Goal: Information Seeking & Learning: Learn about a topic

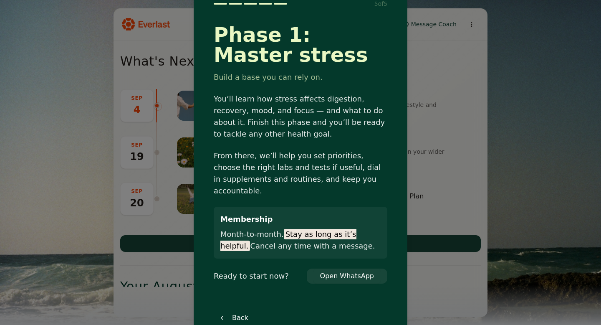
click at [340, 271] on button "Open WhatsApp" at bounding box center [346, 275] width 67 height 15
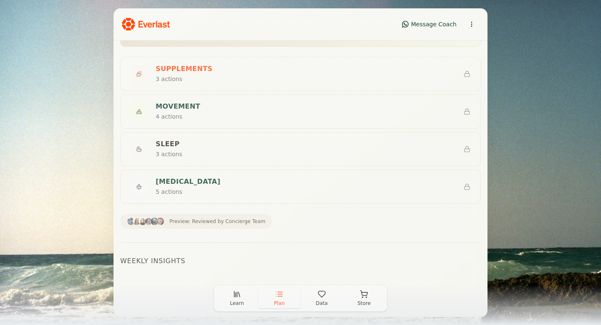
scroll to position [308, 0]
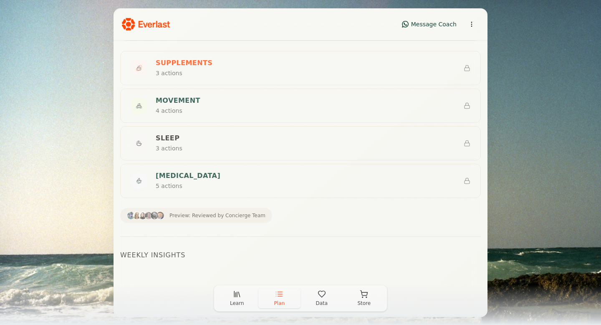
click at [235, 217] on span "Preview: Reviewed by Concierge Team" at bounding box center [217, 215] width 96 height 7
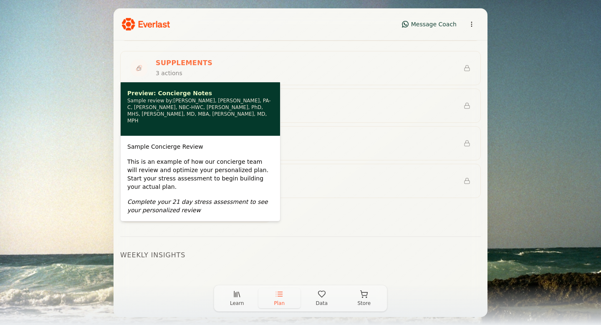
click at [235, 217] on span "Preview: Reviewed by Concierge Team" at bounding box center [217, 215] width 96 height 7
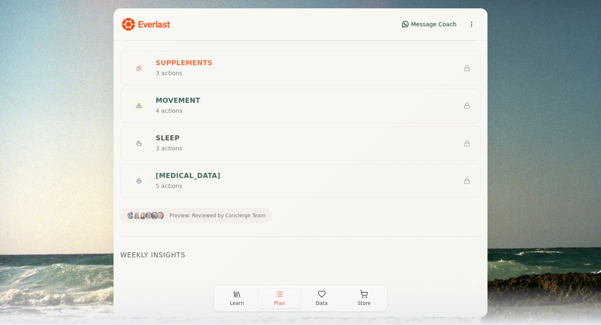
click at [235, 295] on icon "button" at bounding box center [235, 295] width 0 height 4
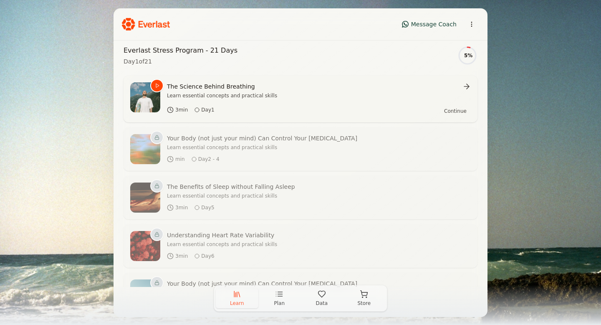
scroll to position [166, 0]
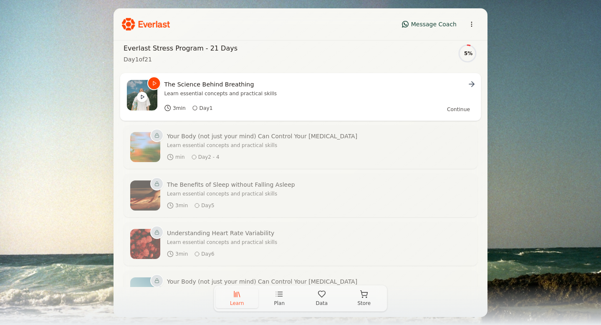
click at [335, 98] on div "The Science Behind Breathing Learn essential concepts and practical skills 3 mi…" at bounding box center [319, 97] width 310 height 34
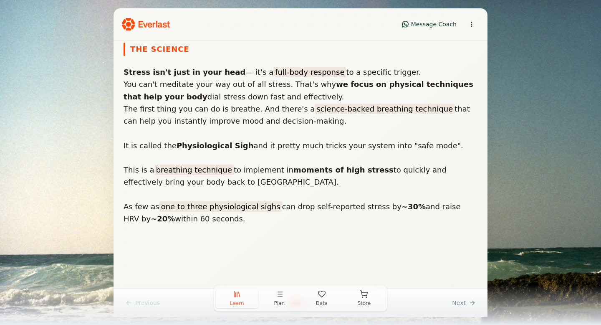
scroll to position [0, 0]
click at [201, 144] on strong "Physiological Sigh" at bounding box center [215, 145] width 77 height 9
click at [195, 169] on mark "breathing technique" at bounding box center [193, 169] width 79 height 10
click at [470, 299] on div "Learn Plan Data Store" at bounding box center [300, 305] width 601 height 40
click at [371, 108] on mark "science-backed breathing technique" at bounding box center [385, 108] width 140 height 10
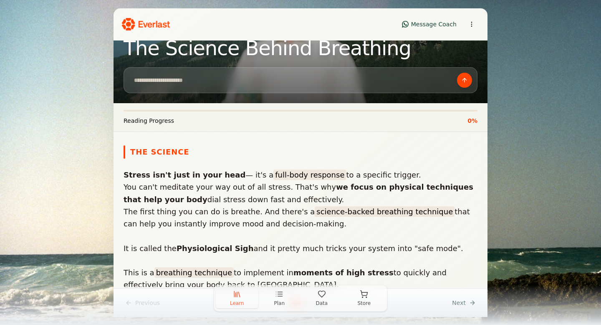
scroll to position [176, 0]
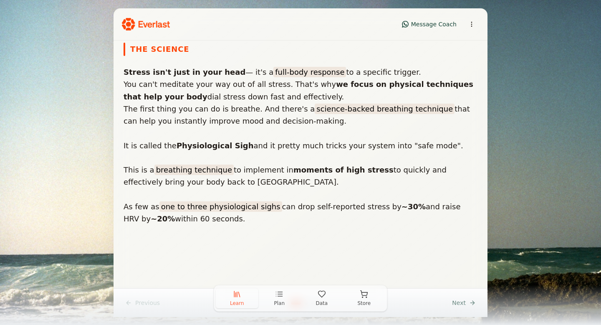
click at [472, 301] on div "Learn Plan Data Store" at bounding box center [300, 305] width 601 height 40
click at [347, 227] on p "As few as one to three physiological sighs can drop self-reported stress by ~30…" at bounding box center [301, 218] width 354 height 37
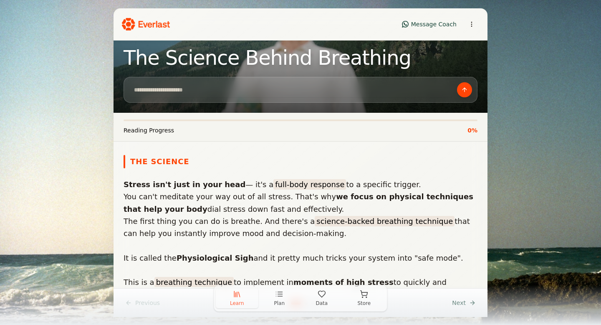
scroll to position [0, 0]
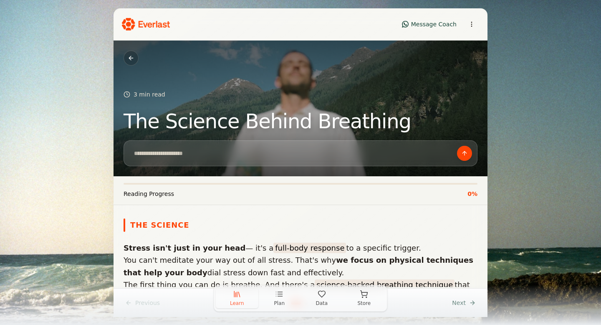
click at [129, 57] on button at bounding box center [131, 57] width 15 height 15
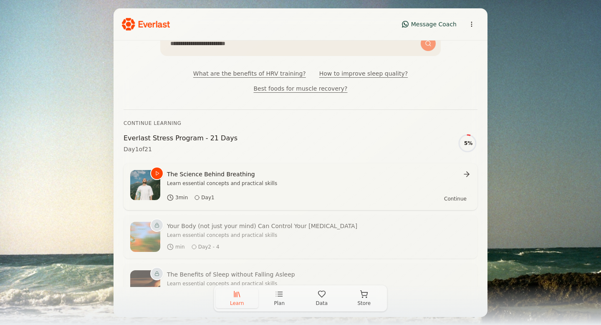
scroll to position [77, 0]
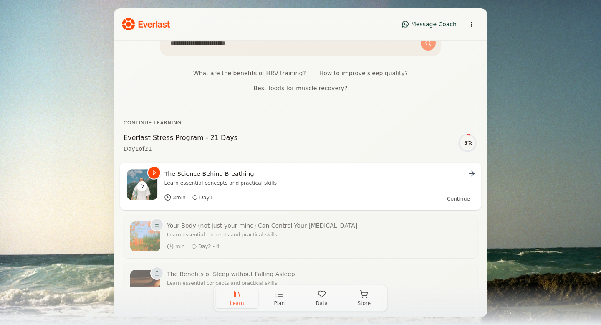
click at [453, 195] on span "Continue" at bounding box center [458, 198] width 23 height 6
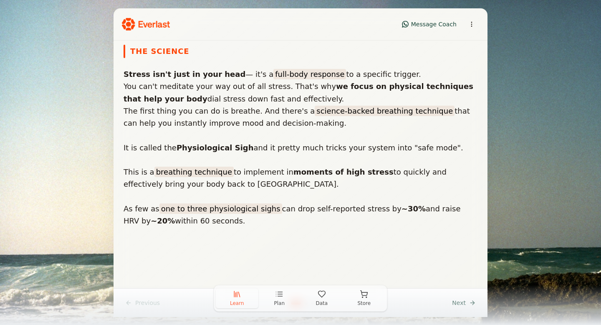
scroll to position [176, 0]
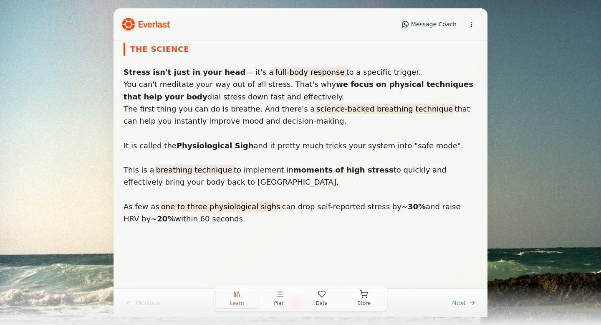
click at [458, 305] on div "Learn Plan Data Store" at bounding box center [300, 305] width 601 height 40
click at [470, 302] on div "Learn Plan Data Store" at bounding box center [300, 305] width 601 height 40
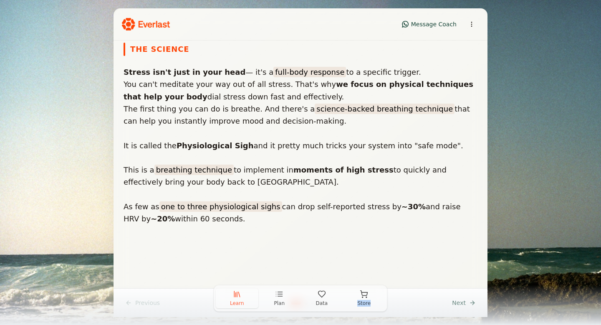
click at [470, 302] on div "Learn Plan Data Store" at bounding box center [300, 305] width 601 height 40
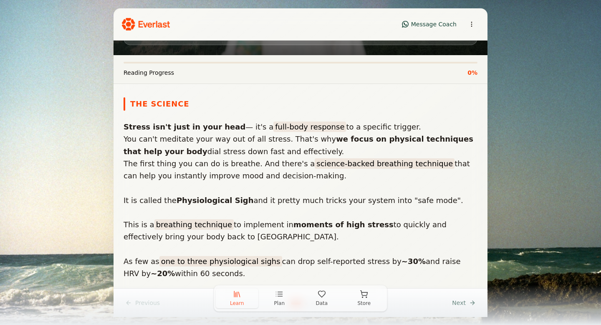
scroll to position [116, 0]
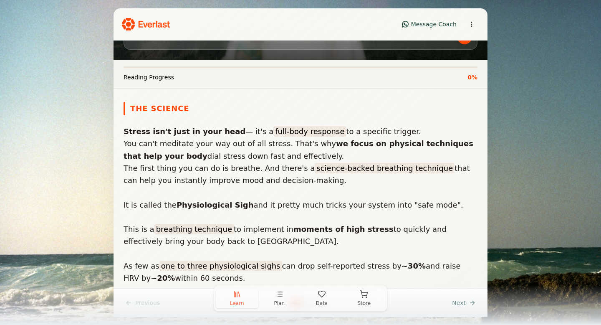
click at [296, 127] on mark "full-body response" at bounding box center [309, 131] width 73 height 10
click at [295, 131] on mark "full-body response" at bounding box center [309, 131] width 73 height 10
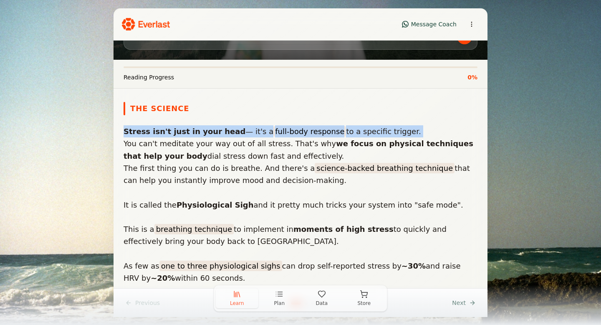
click at [295, 131] on mark "full-body response" at bounding box center [309, 131] width 73 height 10
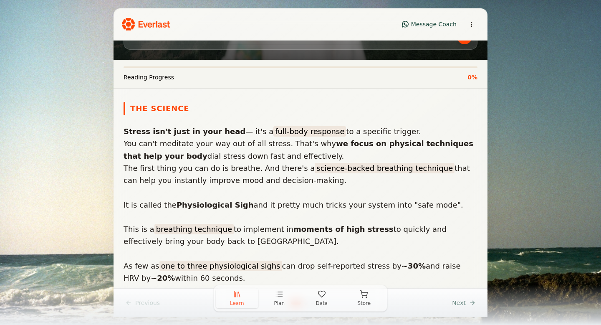
click at [330, 167] on mark "science-backed breathing technique" at bounding box center [385, 168] width 140 height 10
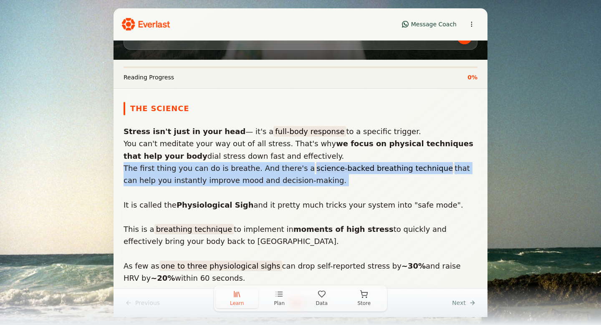
click at [330, 167] on mark "science-backed breathing technique" at bounding box center [385, 168] width 140 height 10
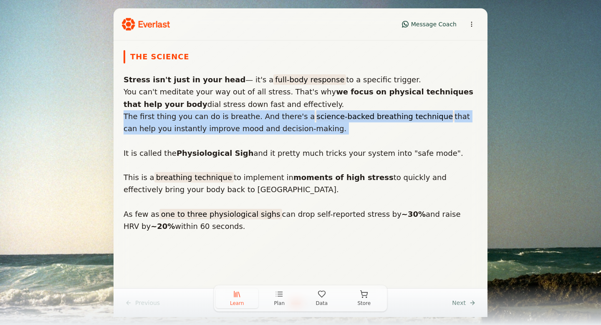
scroll to position [176, 0]
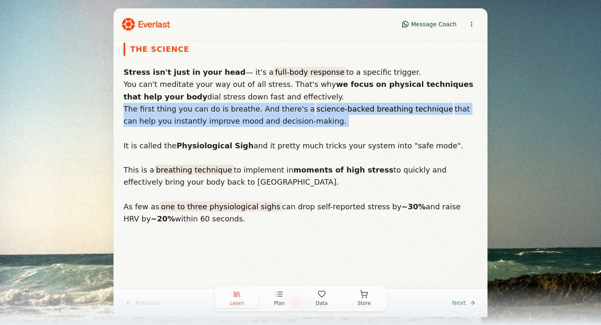
click at [330, 167] on strong "moments of high stress" at bounding box center [343, 169] width 100 height 9
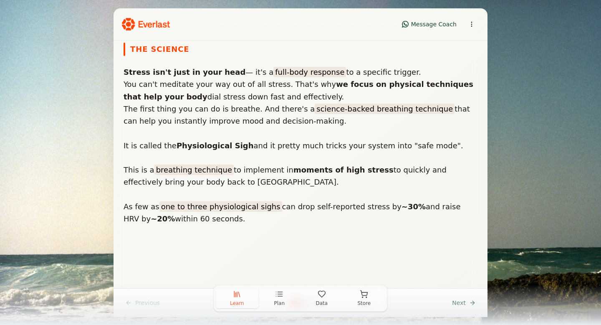
scroll to position [0, 0]
click at [385, 199] on p "This is a breathing technique to implement in moments of high stress to quickly…" at bounding box center [301, 181] width 354 height 37
click at [176, 166] on mark "breathing technique" at bounding box center [193, 169] width 79 height 10
click at [461, 303] on div "Learn Plan Data Store" at bounding box center [300, 305] width 601 height 40
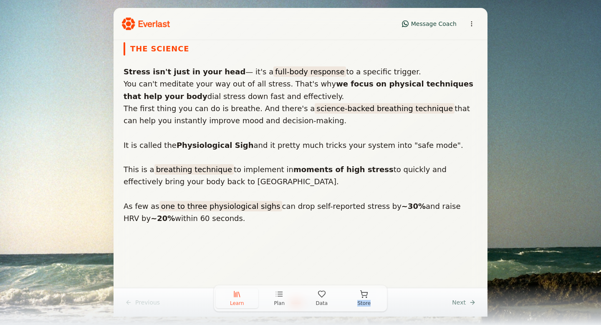
click at [461, 303] on div "Learn Plan Data Store" at bounding box center [300, 305] width 601 height 40
click at [471, 287] on div "Learn Plan Data Store" at bounding box center [300, 305] width 601 height 40
click at [468, 275] on div "The Science Stress isn't just in your head — it's a full-body response to a spe…" at bounding box center [300, 153] width 374 height 248
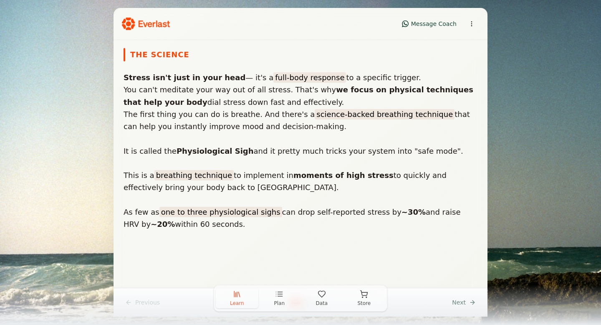
scroll to position [176, 0]
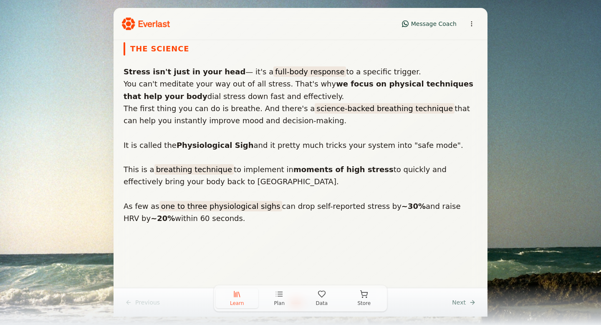
click at [471, 303] on div "Learn Plan Data Store" at bounding box center [300, 305] width 601 height 40
click at [467, 295] on div "Learn Plan Data Store" at bounding box center [300, 305] width 601 height 40
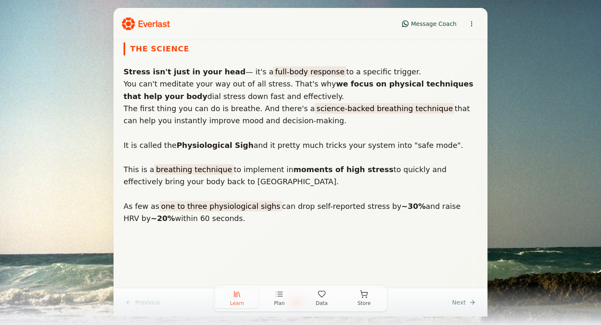
click at [456, 300] on div "Learn Plan Data Store" at bounding box center [300, 305] width 601 height 40
click at [428, 294] on div "Learn Plan Data Store" at bounding box center [300, 305] width 601 height 40
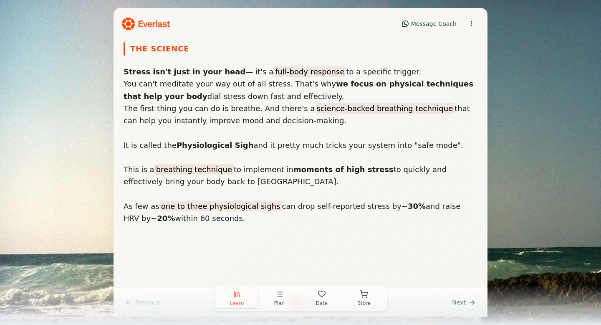
click at [146, 301] on div "Learn Plan Data Store" at bounding box center [300, 305] width 601 height 40
click at [463, 302] on div "Learn Plan Data Store" at bounding box center [300, 305] width 601 height 40
click at [466, 300] on div "Learn Plan Data Store" at bounding box center [300, 305] width 601 height 40
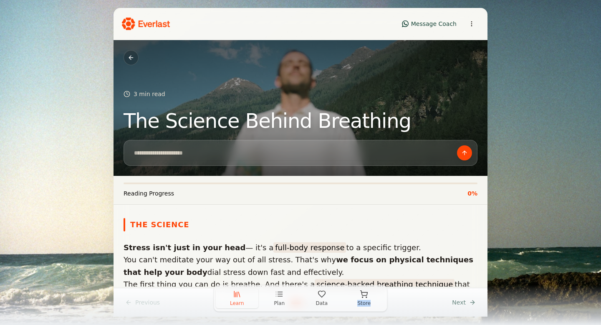
scroll to position [0, 0]
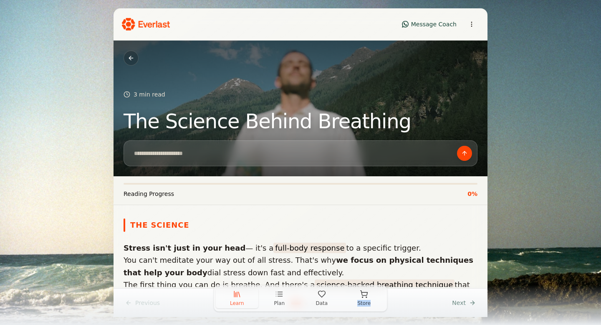
click at [474, 21] on html "Message Coach 3 min read The Science Behind Breathing Reading Progress 0 % The …" at bounding box center [300, 162] width 601 height 325
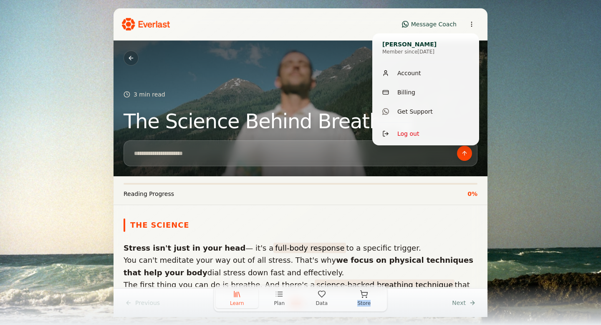
click at [571, 237] on html "Message Coach 3 min read The Science Behind Breathing Reading Progress 0 % The …" at bounding box center [300, 162] width 601 height 325
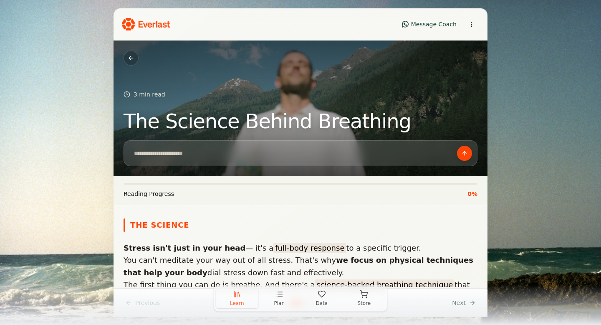
scroll to position [0, 0]
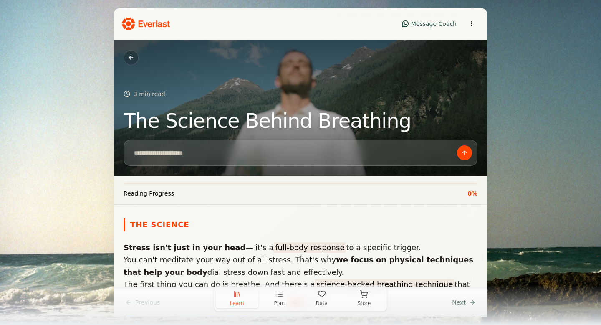
click at [301, 241] on p "Stress isn't just in your head — it's a full-body response to a specific trigge…" at bounding box center [301, 247] width 354 height 12
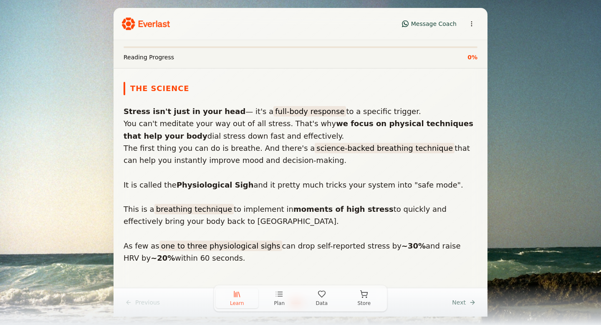
scroll to position [176, 0]
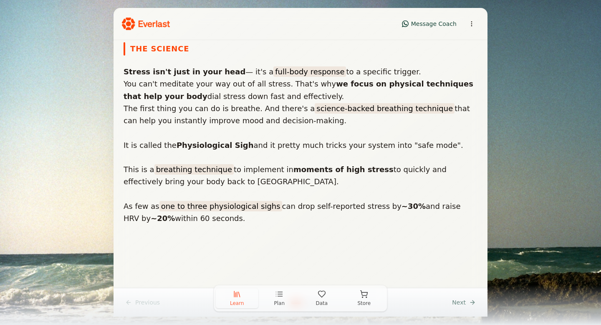
click at [137, 207] on p "As few as one to three physiological sighs can drop self-reported stress by ~30…" at bounding box center [301, 218] width 354 height 37
drag, startPoint x: 177, startPoint y: 206, endPoint x: 247, endPoint y: 206, distance: 70.1
click at [246, 206] on mark "one to three physiological sighs" at bounding box center [220, 206] width 123 height 10
click at [247, 206] on mark "one to three physiological sighs" at bounding box center [220, 206] width 123 height 10
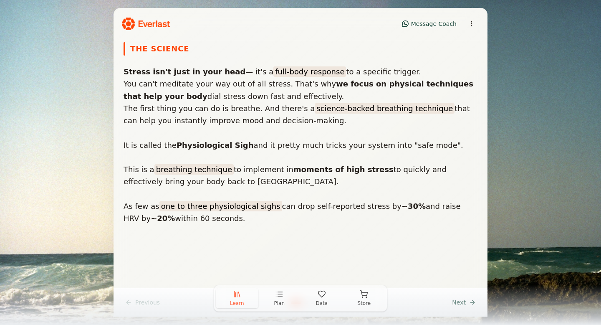
click at [461, 299] on div "Learn Plan Data Store" at bounding box center [300, 305] width 601 height 40
click at [459, 303] on div "Learn Plan Data Store" at bounding box center [300, 305] width 601 height 40
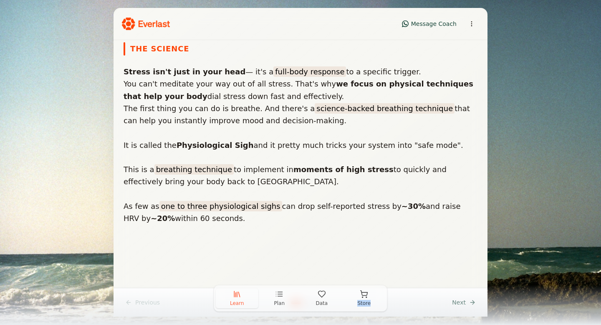
click at [459, 303] on div "Learn Plan Data Store" at bounding box center [300, 305] width 601 height 40
click at [461, 300] on div "Learn Plan Data Store" at bounding box center [300, 305] width 601 height 40
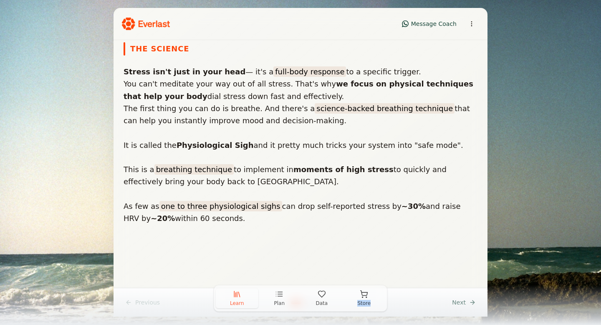
click at [461, 300] on div "Learn Plan Data Store" at bounding box center [300, 305] width 601 height 40
click at [494, 270] on div "Message Coach 3 min read The Science Behind Breathing Reading Progress 0 % The …" at bounding box center [300, 162] width 601 height 325
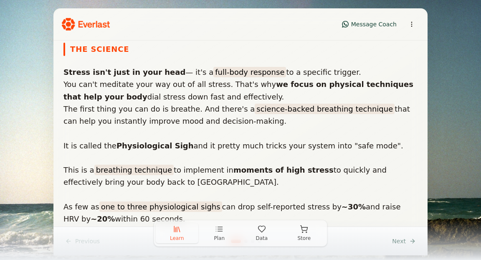
click at [410, 238] on div "Learn Plan Data Store" at bounding box center [240, 239] width 481 height 40
click at [389, 237] on div "Learn Plan Data Store" at bounding box center [240, 239] width 481 height 40
click at [397, 240] on div "Learn Plan Data Store" at bounding box center [240, 239] width 481 height 40
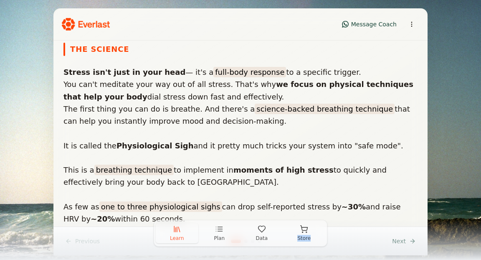
click at [397, 240] on div "Learn Plan Data Store" at bounding box center [240, 239] width 481 height 40
click at [369, 241] on div "Learn Plan Data Store" at bounding box center [240, 239] width 481 height 40
click at [298, 232] on button "Store" at bounding box center [304, 233] width 43 height 20
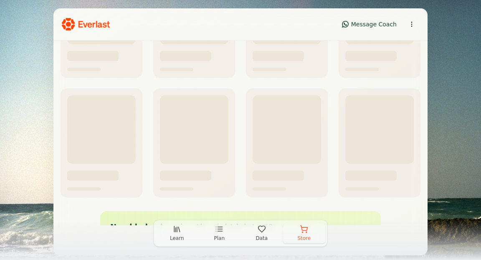
scroll to position [553, 0]
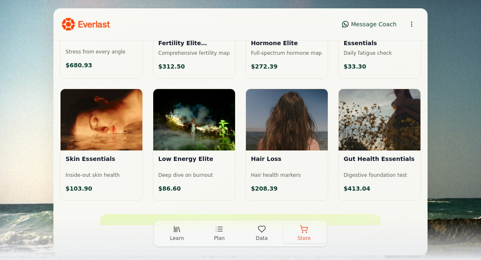
click at [259, 231] on icon "button" at bounding box center [261, 228] width 8 height 8
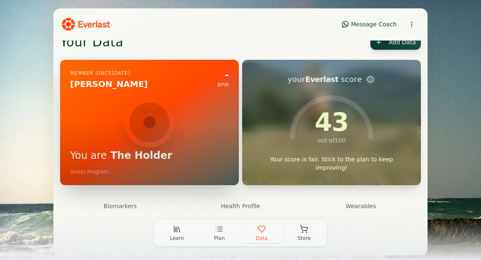
scroll to position [5, 0]
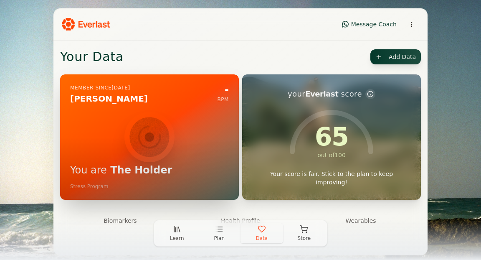
click at [208, 150] on div at bounding box center [149, 136] width 179 height 125
click at [102, 170] on h1 "You are The Holder" at bounding box center [149, 170] width 159 height 13
click at [158, 145] on img at bounding box center [149, 137] width 50 height 50
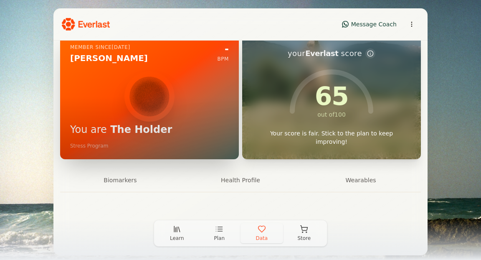
scroll to position [44, 0]
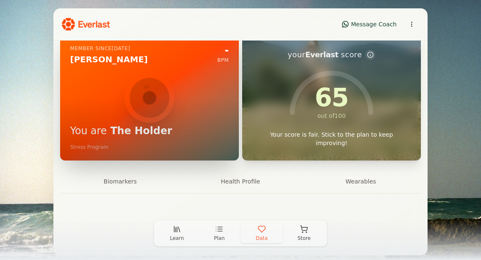
click at [120, 180] on button "Biomarkers" at bounding box center [120, 181] width 120 height 23
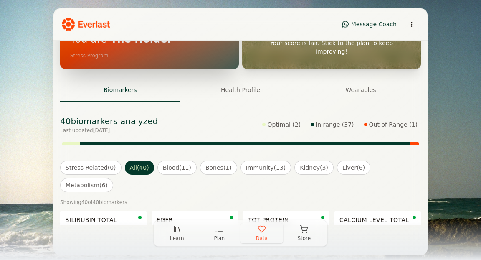
scroll to position [136, 0]
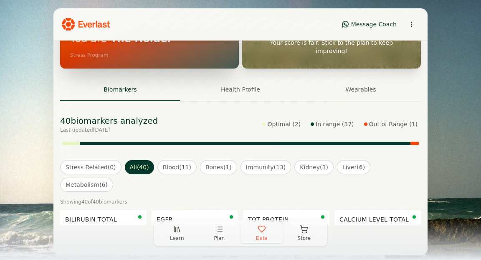
click at [362, 86] on button "Wearables" at bounding box center [360, 89] width 120 height 23
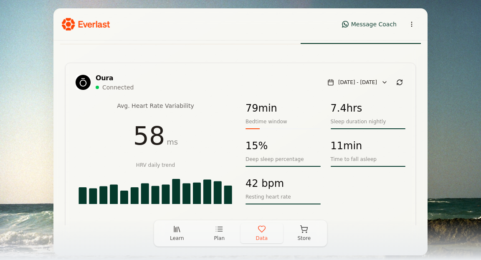
scroll to position [137, 0]
